Goal: Task Accomplishment & Management: Complete application form

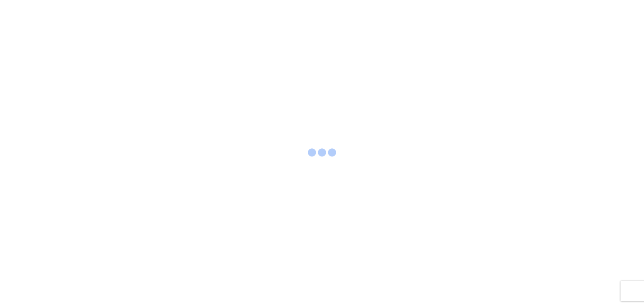
select select "FULL"
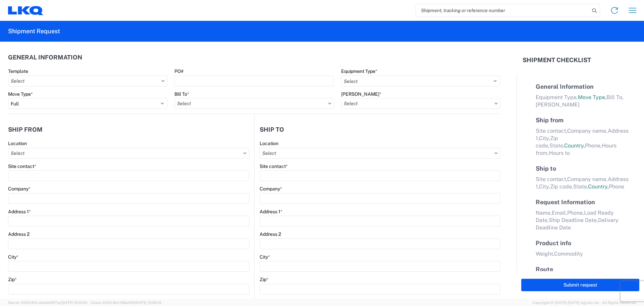
select select "LBS"
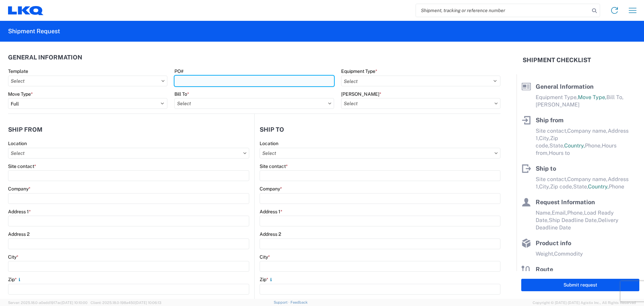
click at [246, 76] on input "PO#" at bounding box center [253, 80] width 159 height 11
type input "375-0336"
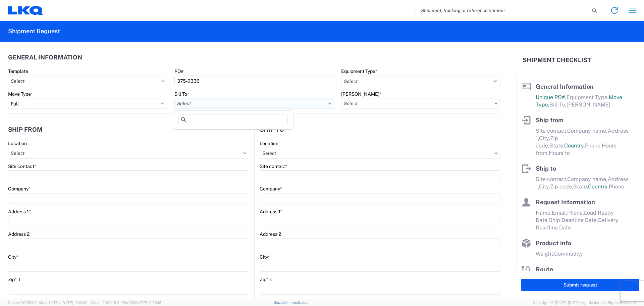
click at [218, 105] on input "Bill To *" at bounding box center [253, 103] width 159 height 11
type input "1634"
click at [213, 137] on div "1634 - [GEOGRAPHIC_DATA] - [PERSON_NAME] - Boat Rock" at bounding box center [240, 133] width 132 height 11
type input "1634 - [GEOGRAPHIC_DATA] - [PERSON_NAME] - Boat Rock"
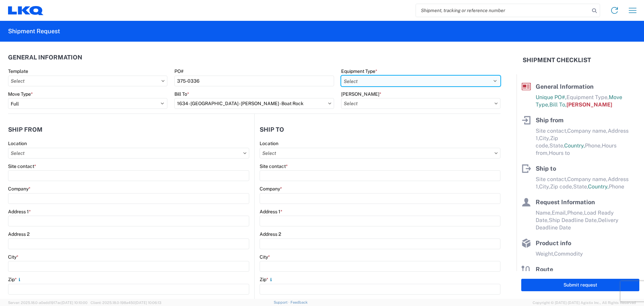
click at [360, 79] on select "Select 53’ Dry Van Flatbed Dropdeck (van) Lowboy (flatbed) Rail" at bounding box center [420, 80] width 159 height 11
select select "STDV"
click at [341, 75] on select "Select 53’ Dry Van Flatbed Dropdeck (van) Lowboy (flatbed) Rail" at bounding box center [420, 80] width 159 height 11
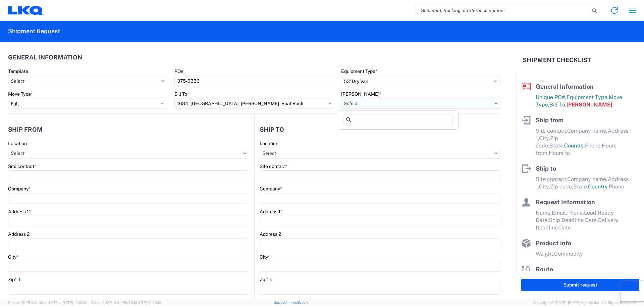
click at [361, 101] on input "[PERSON_NAME] *" at bounding box center [420, 103] width 159 height 11
type input "1"
click at [397, 131] on div "1634-1300-50180-0000 - 1634 Freight In - Cores" at bounding box center [397, 133] width 117 height 11
type input "1634-1300-50180-0000 - 1634 Freight In - Cores"
click at [95, 151] on input "Location" at bounding box center [128, 153] width 241 height 11
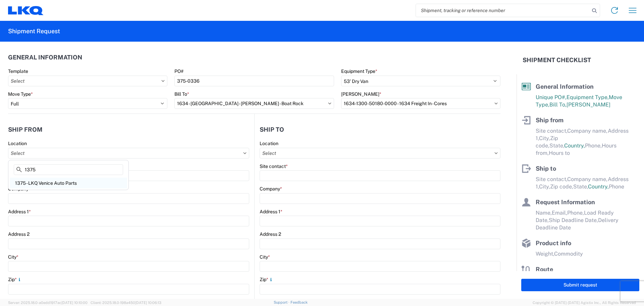
type input "1375"
click at [19, 180] on div "1375 - LKQ Venice Auto Parts" at bounding box center [68, 182] width 117 height 11
type input "1375 - LKQ Venice Auto Parts"
type input "LKQ Corporation"
type input "[STREET_ADDRESS]"
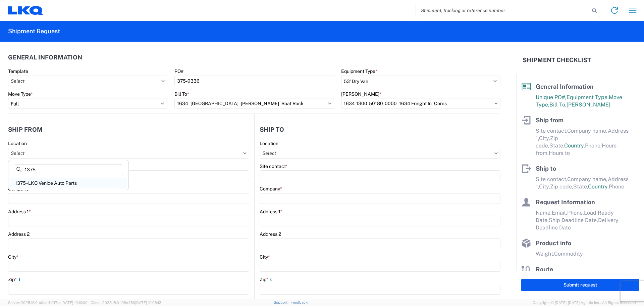
type input "[GEOGRAPHIC_DATA]"
type input "19153"
select select "PA"
select select "US"
type input "08:00"
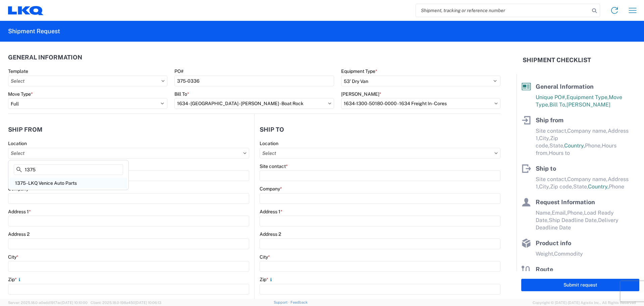
type input "17:00"
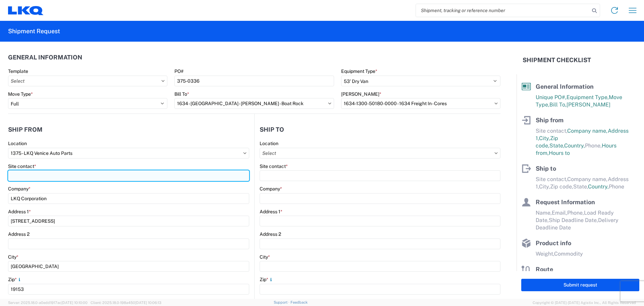
click at [26, 176] on input "Site contact *" at bounding box center [128, 175] width 241 height 11
type input "j"
type input "[PERSON_NAME]"
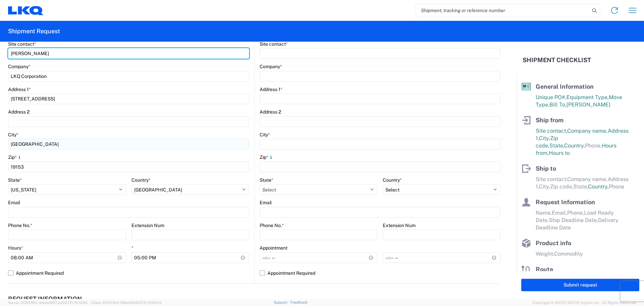
scroll to position [168, 0]
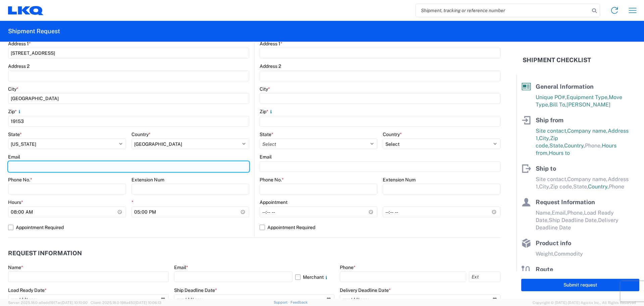
click at [28, 166] on input "Email" at bounding box center [128, 166] width 241 height 11
type input "[EMAIL_ADDRESS][DOMAIN_NAME]"
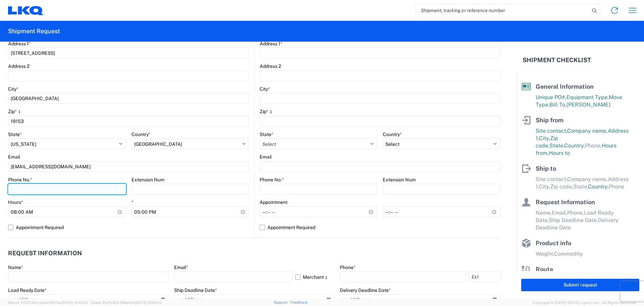
click at [48, 189] on input "Phone No. *" at bounding box center [67, 188] width 118 height 11
type input "2672335918"
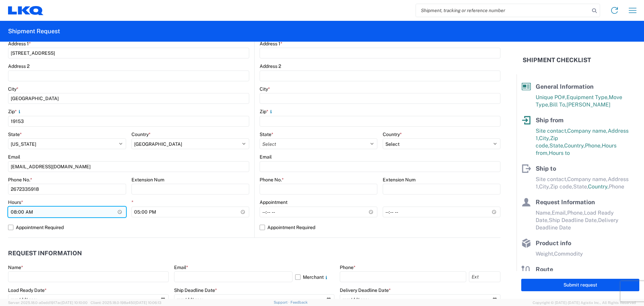
click at [15, 214] on input "08:00" at bounding box center [67, 211] width 118 height 11
type input "09:00"
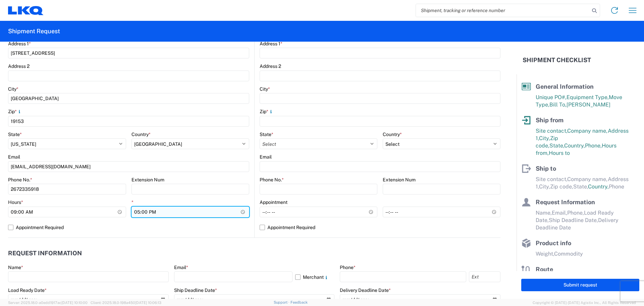
click at [138, 214] on input "17:00" at bounding box center [190, 211] width 118 height 11
type input "14:00"
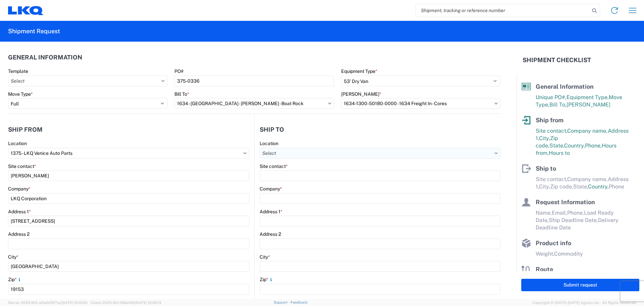
click at [307, 154] on input "Location" at bounding box center [380, 153] width 241 height 11
type input "1634"
click at [310, 183] on div "1634 - [GEOGRAPHIC_DATA] - [PERSON_NAME] - Boat Rock" at bounding box center [325, 182] width 132 height 11
type input "1634 - [GEOGRAPHIC_DATA] - [PERSON_NAME] - Boat Rock"
type input "LKQ Corporation"
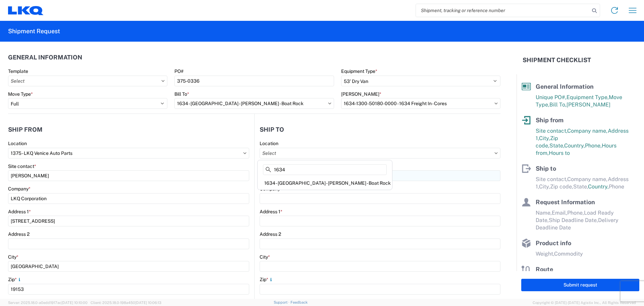
type input "[STREET_ADDRESS]"
type input "[GEOGRAPHIC_DATA]"
type input "30336"
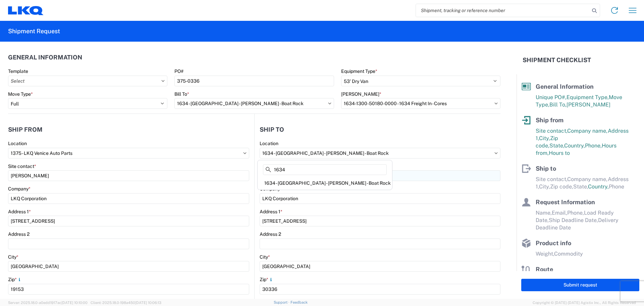
select select "US"
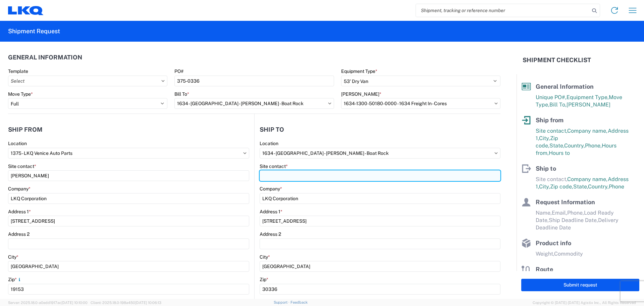
click at [305, 177] on input "Site contact *" at bounding box center [380, 175] width 241 height 11
type input "[PERSON_NAME]"
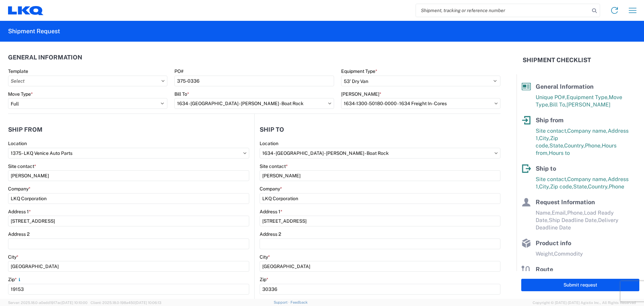
click at [440, 132] on header "Ship to" at bounding box center [378, 129] width 246 height 15
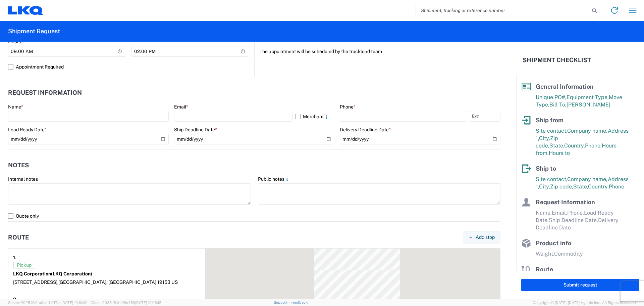
scroll to position [335, 0]
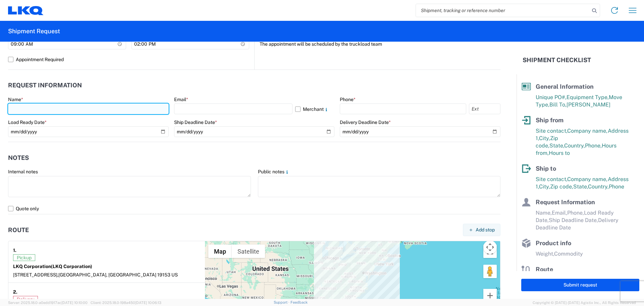
click at [96, 107] on input "text" at bounding box center [88, 108] width 161 height 11
type input "[PERSON_NAME]"
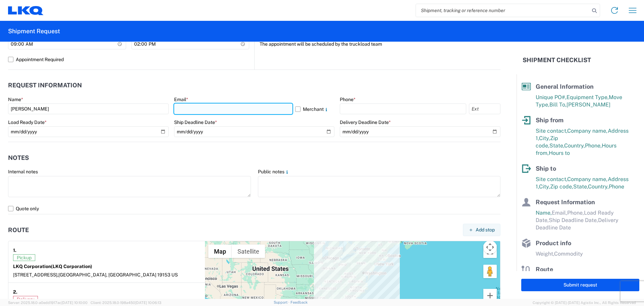
click at [207, 108] on input "text" at bounding box center [233, 108] width 118 height 11
type input "[EMAIL_ADDRESS][DOMAIN_NAME]"
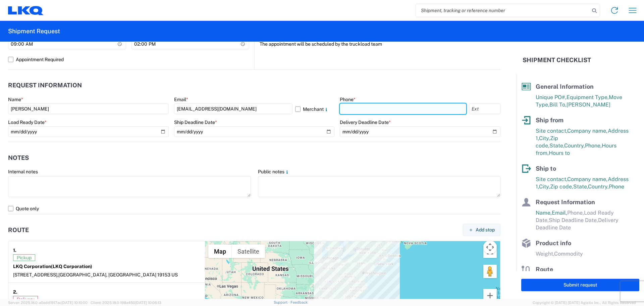
click at [380, 109] on input "text" at bounding box center [403, 108] width 126 height 11
type input "2672335918"
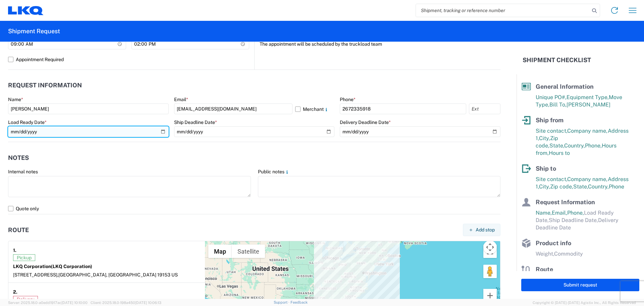
click at [19, 133] on input "date" at bounding box center [88, 131] width 161 height 11
click at [162, 132] on input "date" at bounding box center [88, 131] width 161 height 11
type input "[DATE]"
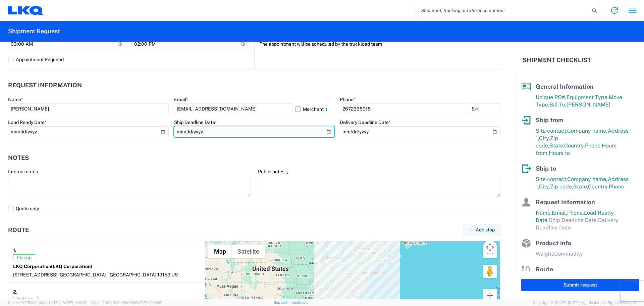
click at [324, 132] on input "date" at bounding box center [254, 131] width 161 height 11
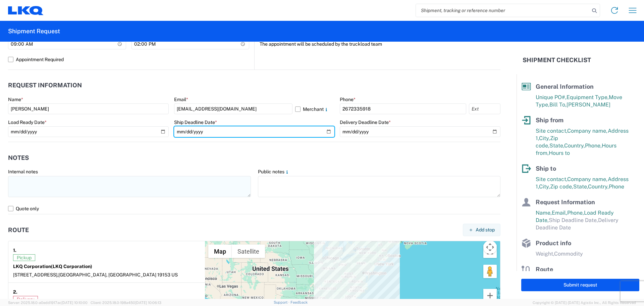
type input "[DATE]"
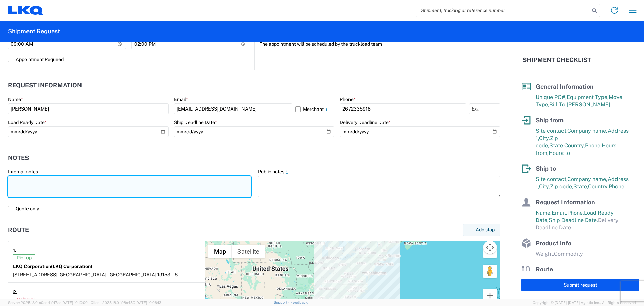
click at [194, 181] on textarea at bounding box center [129, 186] width 243 height 21
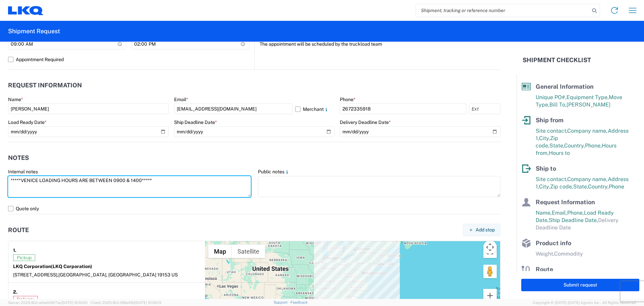
drag, startPoint x: 168, startPoint y: 181, endPoint x: 7, endPoint y: 179, distance: 161.3
click at [7, 179] on agx-form-control-wrapper-v2 "Internal notes *****VENICE LOADING HOURS ARE BETWEEN 0900 & 1400*****" at bounding box center [130, 185] width 250 height 35
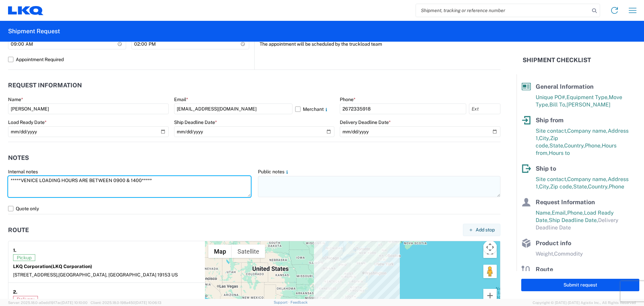
type textarea "*****VENICE LOADING HOURS ARE BETWEEN 0900 & 1400*****"
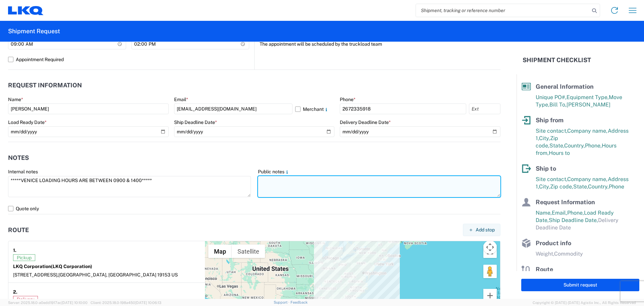
click at [291, 181] on textarea at bounding box center [379, 186] width 243 height 21
paste textarea "*****VENICE LOADING HOURS ARE BETWEEN 0900 & 1400*****"
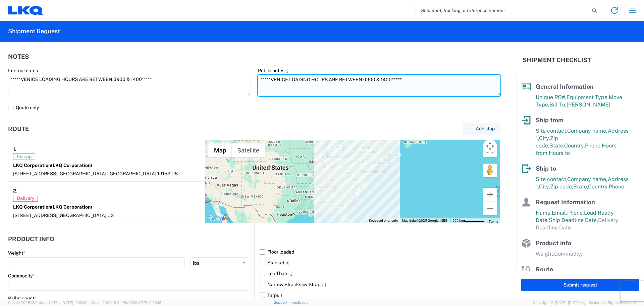
scroll to position [470, 0]
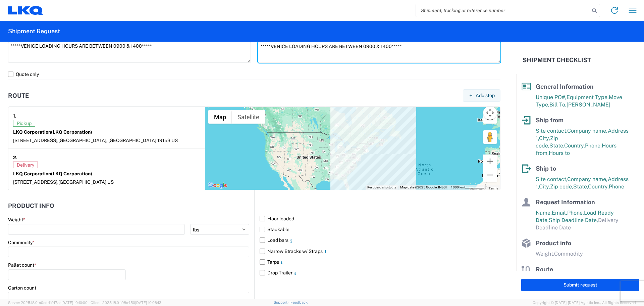
type textarea "*****VENICE LOADING HOURS ARE BETWEEN 0900 & 1400*****"
click at [95, 222] on div "Weight *" at bounding box center [128, 219] width 241 height 6
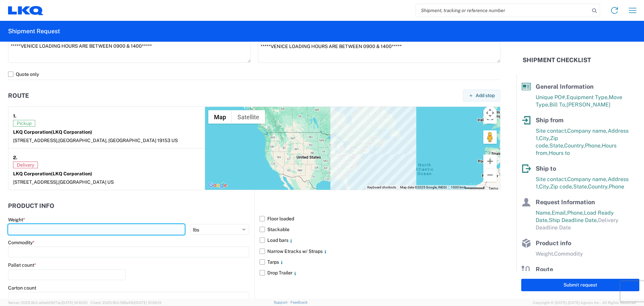
click at [80, 230] on input "number" at bounding box center [96, 229] width 177 height 11
type input "40000"
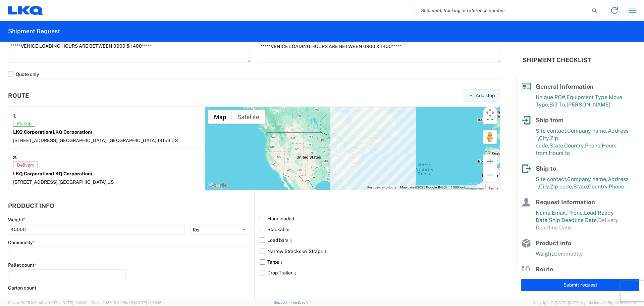
click at [408, 258] on label "Tarps" at bounding box center [380, 261] width 241 height 11
click at [0, 0] on input "Tarps" at bounding box center [0, 0] width 0 height 0
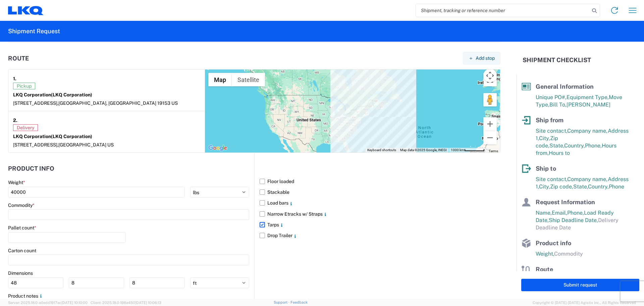
scroll to position [537, 0]
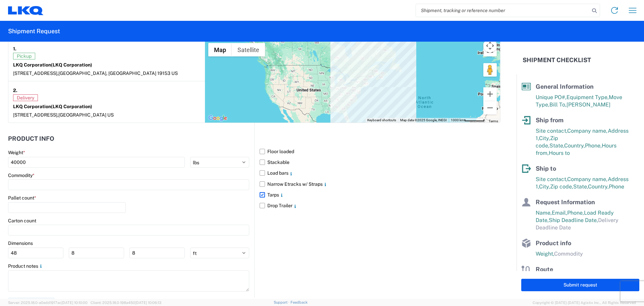
click at [260, 194] on label "Tarps" at bounding box center [380, 194] width 241 height 11
click at [0, 0] on input "Tarps" at bounding box center [0, 0] width 0 height 0
click at [262, 151] on label "Floor loaded" at bounding box center [380, 151] width 241 height 11
click at [0, 0] on input "Floor loaded" at bounding box center [0, 0] width 0 height 0
click at [32, 185] on input at bounding box center [128, 184] width 241 height 11
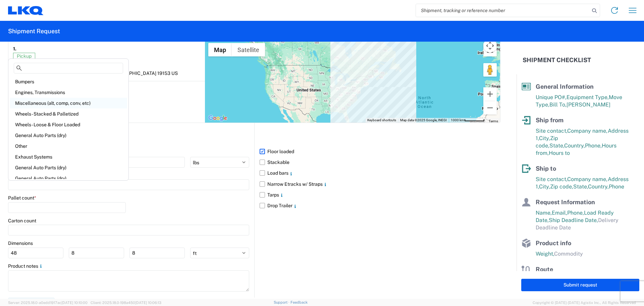
click at [41, 100] on div "Miscellaneous (alt, comp, conv, etc)" at bounding box center [68, 103] width 117 height 11
type input "Miscellaneous (alt, comp, conv, etc)"
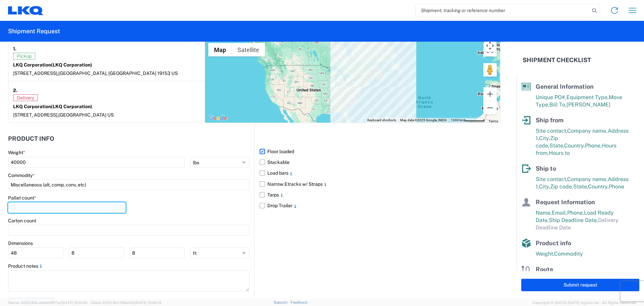
click at [17, 207] on input "number" at bounding box center [67, 207] width 118 height 11
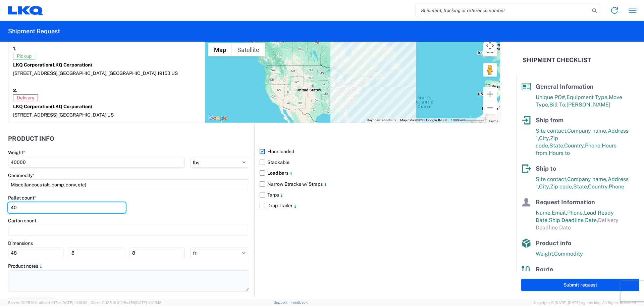
type input "40"
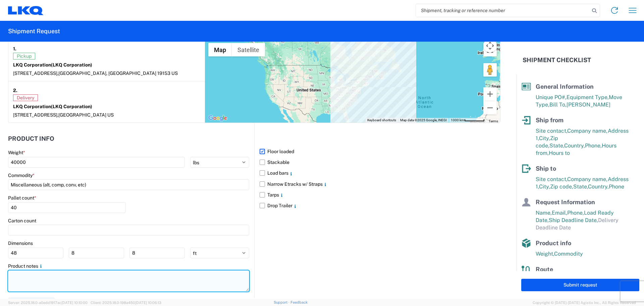
click at [75, 273] on textarea at bounding box center [128, 280] width 241 height 21
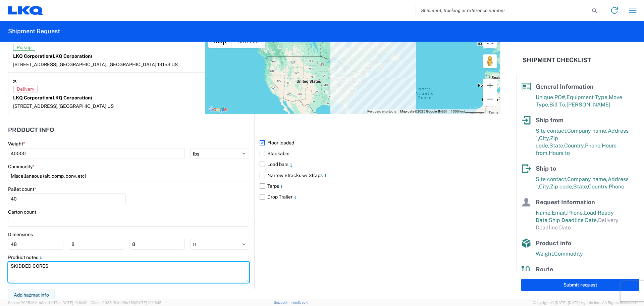
scroll to position [548, 0]
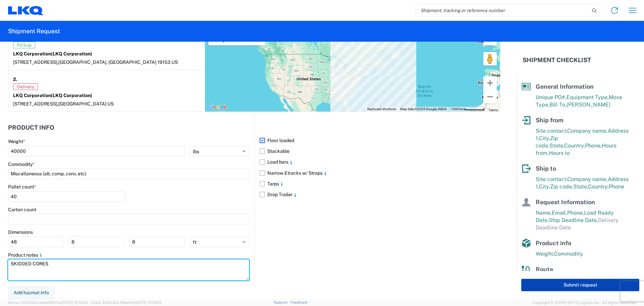
type textarea "SKIDDED CORES"
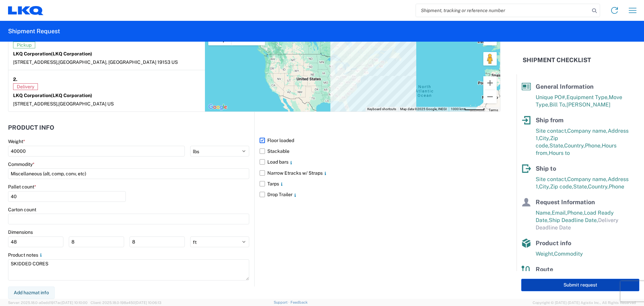
click at [583, 290] on button "Submit request" at bounding box center [580, 284] width 118 height 12
select select "PA"
select select "US"
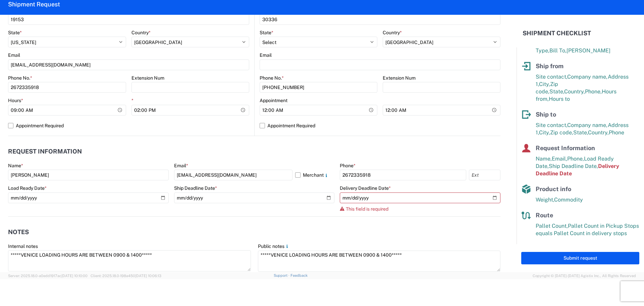
scroll to position [254, 0]
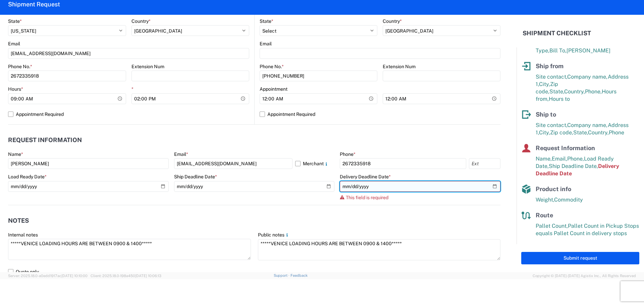
click at [404, 181] on input "date" at bounding box center [420, 186] width 161 height 11
click at [490, 185] on input "date" at bounding box center [420, 186] width 161 height 11
type input "[DATE]"
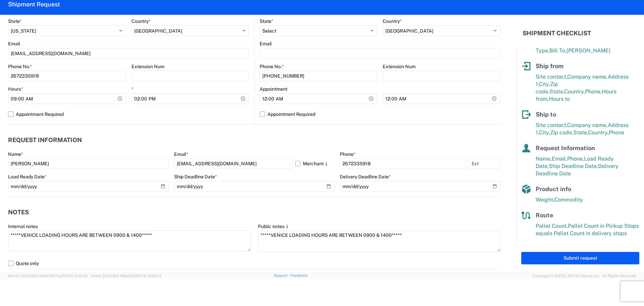
click at [387, 205] on header "Notes" at bounding box center [254, 212] width 492 height 15
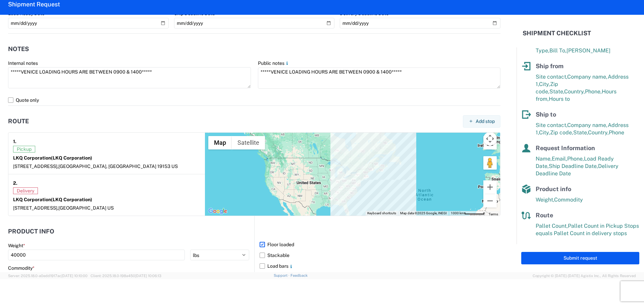
scroll to position [422, 0]
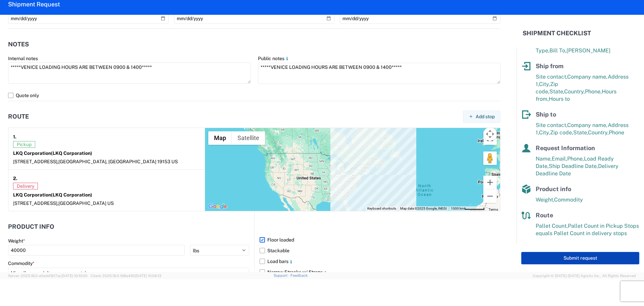
click at [558, 257] on button "Submit request" at bounding box center [580, 258] width 118 height 12
